Goal: Navigation & Orientation: Find specific page/section

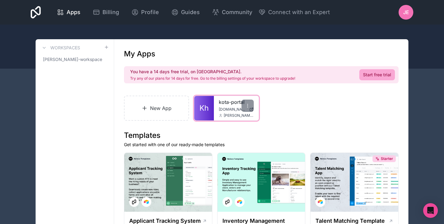
click at [227, 113] on span "[PERSON_NAME][EMAIL_ADDRESS][DOMAIN_NAME]" at bounding box center [239, 115] width 30 height 5
click at [231, 105] on link "kota-portal" at bounding box center [236, 102] width 35 height 7
click at [248, 102] on div at bounding box center [248, 106] width 12 height 12
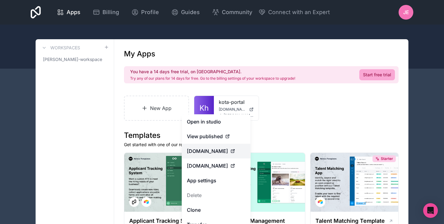
click at [224, 153] on div "[DOMAIN_NAME]" at bounding box center [216, 151] width 59 height 7
click at [224, 166] on span "remote.hub.kota.io" at bounding box center [207, 165] width 41 height 7
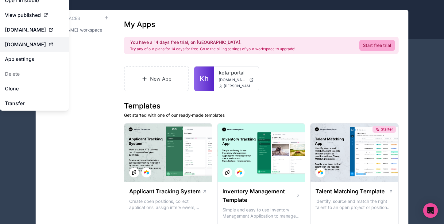
scroll to position [31, 0]
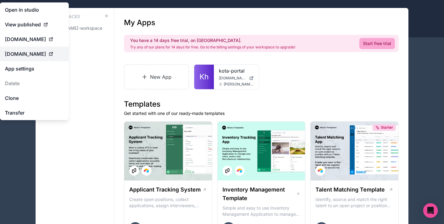
click at [40, 55] on span "remote.hub.kota.io" at bounding box center [25, 53] width 41 height 7
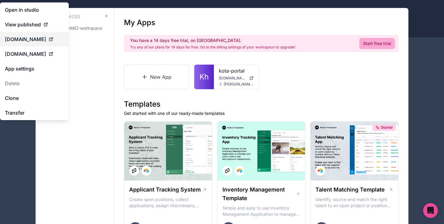
click at [48, 41] on icon at bounding box center [50, 39] width 5 height 5
click at [32, 23] on span "View published" at bounding box center [23, 24] width 36 height 7
click at [31, 40] on span "[DOMAIN_NAME]" at bounding box center [25, 39] width 41 height 7
click at [276, 70] on div "New App Kh kota-portal hub.kota.io trevor@kota.io" at bounding box center [261, 76] width 275 height 25
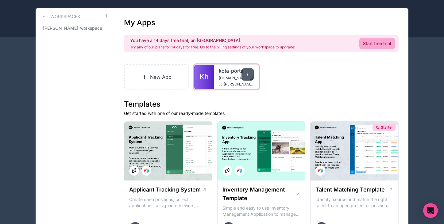
click at [248, 75] on icon at bounding box center [247, 74] width 5 height 5
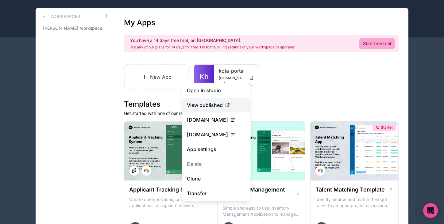
click at [221, 106] on span "View published" at bounding box center [205, 105] width 36 height 7
click at [217, 131] on span "remote.hub.kota.io" at bounding box center [207, 134] width 41 height 7
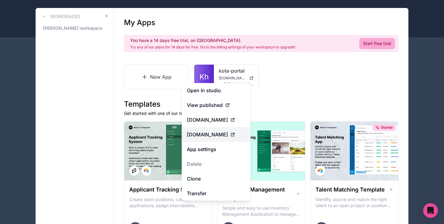
click at [228, 136] on span "remote.hub.kota.io" at bounding box center [207, 134] width 41 height 7
click at [235, 135] on icon at bounding box center [232, 134] width 5 height 5
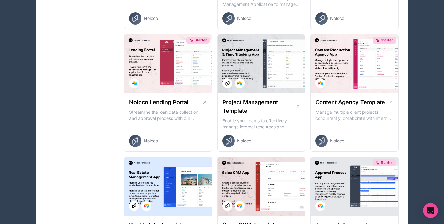
scroll to position [0, 0]
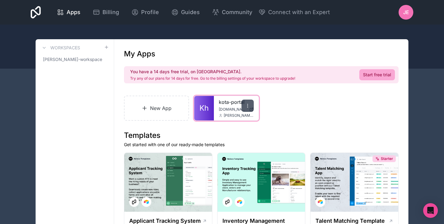
click at [249, 104] on icon at bounding box center [247, 105] width 5 height 5
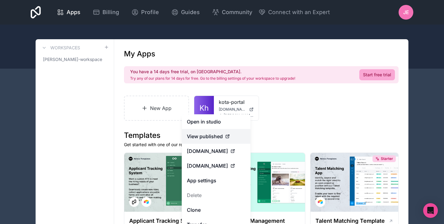
click at [223, 137] on div "View published" at bounding box center [216, 136] width 59 height 7
click at [231, 152] on icon at bounding box center [232, 151] width 3 height 3
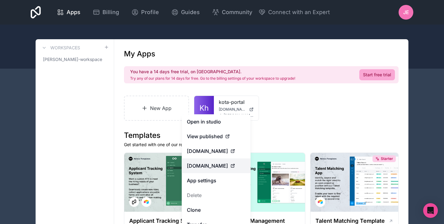
click at [214, 167] on span "remote.hub.kota.io" at bounding box center [207, 165] width 41 height 7
click at [230, 151] on icon at bounding box center [232, 151] width 5 height 5
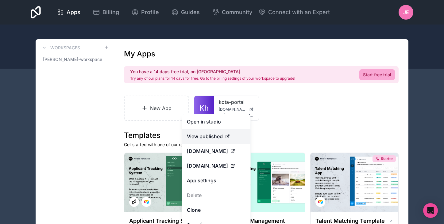
click at [219, 137] on span "View published" at bounding box center [205, 136] width 36 height 7
click at [230, 152] on icon at bounding box center [232, 151] width 5 height 5
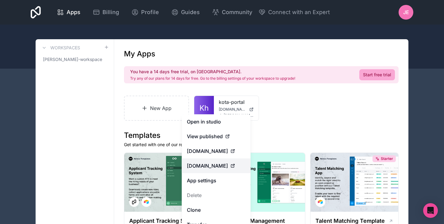
click at [217, 167] on span "remote.hub.kota.io" at bounding box center [207, 165] width 41 height 7
